Goal: Task Accomplishment & Management: Manage account settings

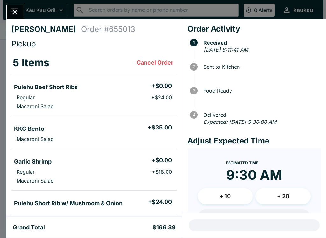
scroll to position [158, 0]
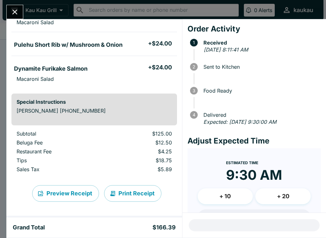
click at [23, 13] on button "Close" at bounding box center [15, 12] width 16 height 14
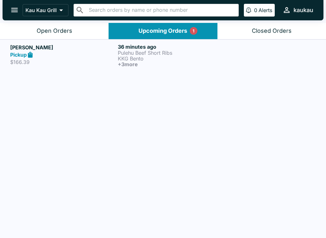
click at [18, 16] on button "open drawer" at bounding box center [14, 10] width 16 height 16
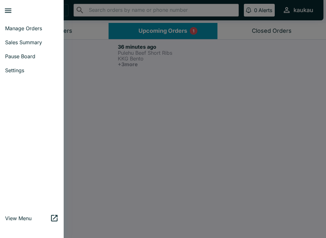
click at [102, 38] on div at bounding box center [163, 119] width 326 height 238
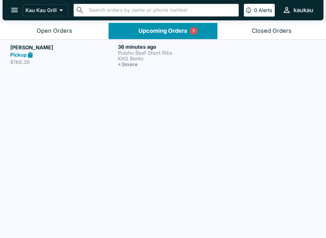
click at [144, 33] on div "Upcoming Orders 1" at bounding box center [162, 30] width 49 height 7
click at [135, 27] on button "Upcoming Orders 1" at bounding box center [162, 31] width 108 height 16
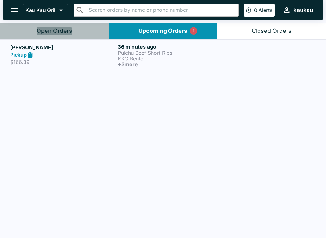
click at [47, 34] on div "Open Orders" at bounding box center [55, 30] width 36 height 7
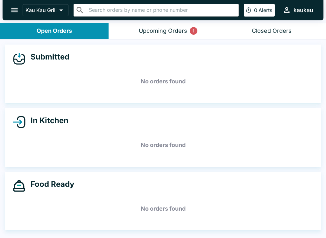
click at [149, 30] on div "Upcoming Orders 1" at bounding box center [163, 30] width 48 height 7
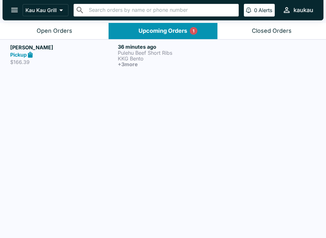
click at [35, 31] on button "Open Orders" at bounding box center [54, 31] width 108 height 16
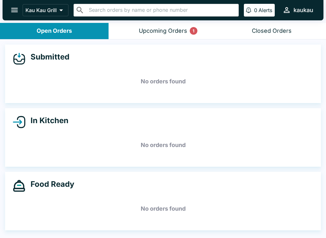
click at [11, 10] on icon "open drawer" at bounding box center [14, 10] width 9 height 9
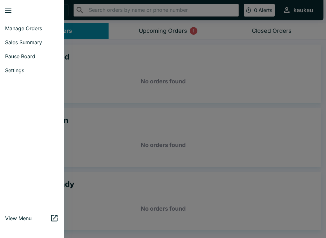
click at [19, 27] on span "Manage Orders" at bounding box center [31, 28] width 53 height 6
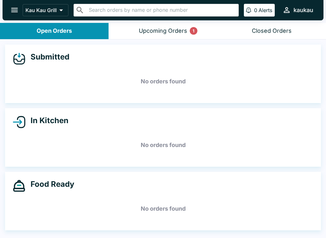
click at [157, 35] on button "Upcoming Orders 1" at bounding box center [162, 31] width 108 height 16
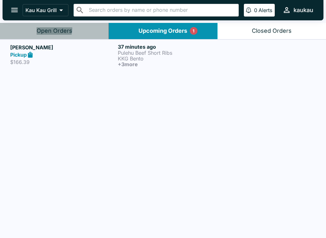
click at [48, 29] on div "Open Orders" at bounding box center [55, 30] width 36 height 7
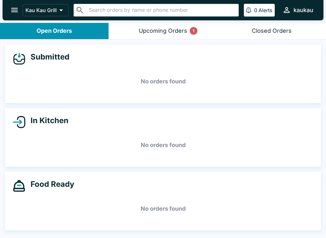
scroll to position [1, 0]
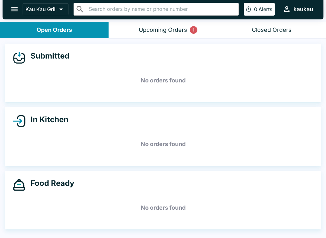
click at [283, 31] on div "Closed Orders" at bounding box center [271, 29] width 40 height 7
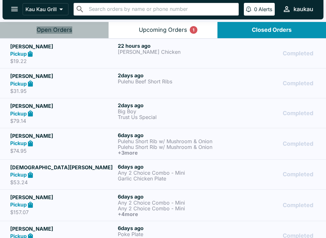
click at [79, 27] on button "Open Orders" at bounding box center [54, 30] width 108 height 16
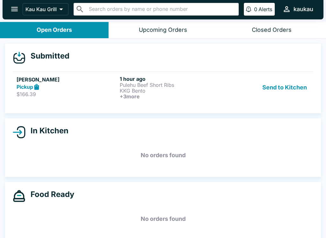
click at [286, 88] on button "Send to Kitchen" at bounding box center [284, 88] width 50 height 24
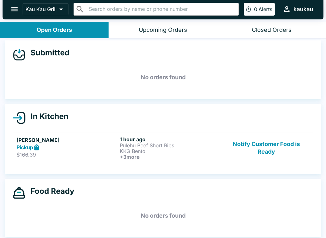
scroll to position [4, 0]
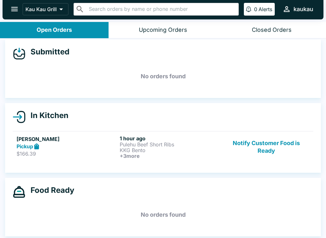
click at [268, 147] on button "Notify Customer Food is Ready" at bounding box center [266, 147] width 86 height 24
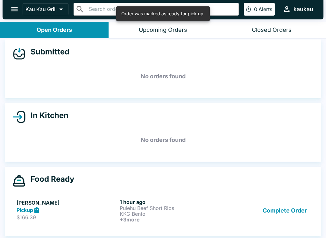
click at [287, 212] on button "Complete Order" at bounding box center [284, 211] width 49 height 24
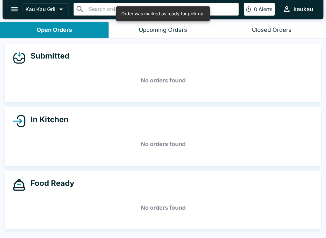
scroll to position [0, 0]
